Goal: Information Seeking & Learning: Learn about a topic

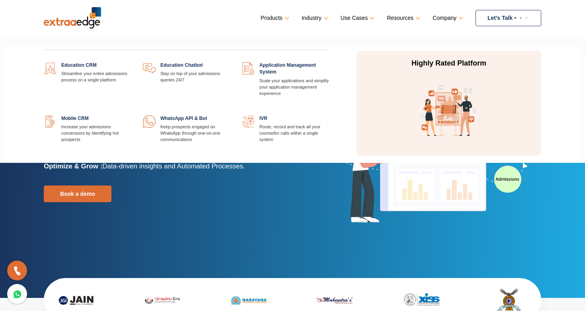
click at [329, 115] on link at bounding box center [329, 115] width 0 height 0
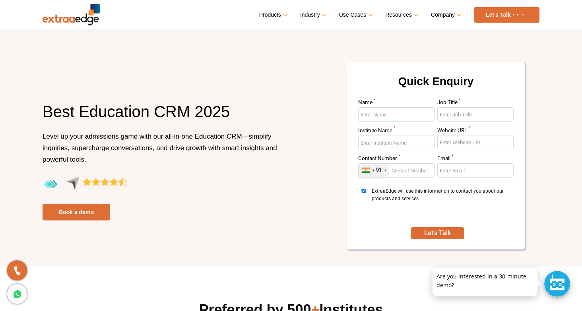
scroll to position [67, 0]
